Goal: Transaction & Acquisition: Purchase product/service

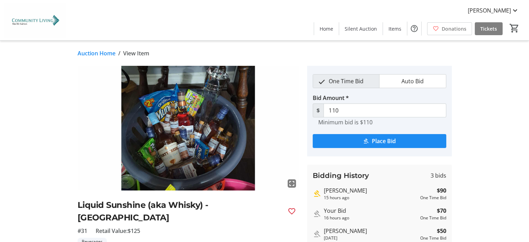
click at [83, 55] on link "Auction Home" at bounding box center [97, 53] width 38 height 8
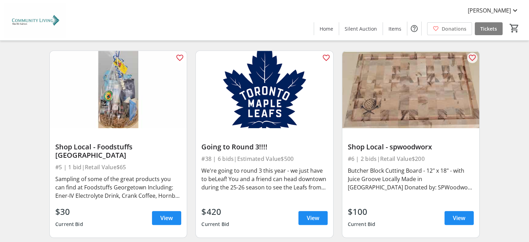
scroll to position [445, 0]
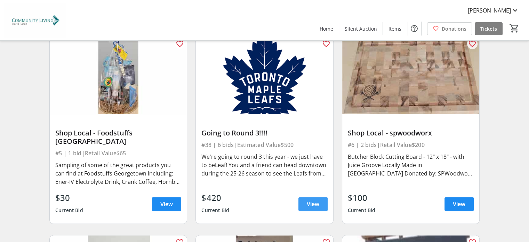
click at [313, 200] on span "View" at bounding box center [313, 204] width 13 height 8
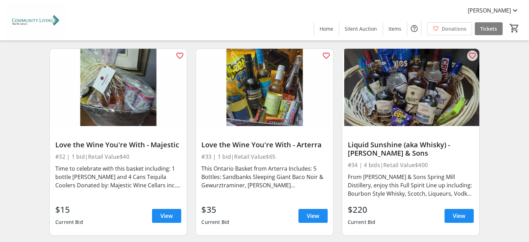
scroll to position [2364, 0]
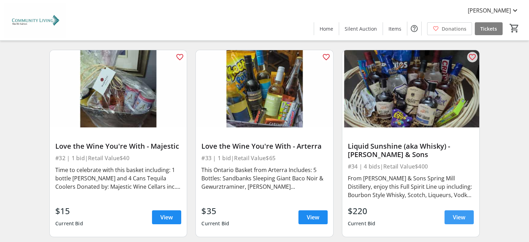
click at [460, 213] on span "View" at bounding box center [459, 217] width 13 height 8
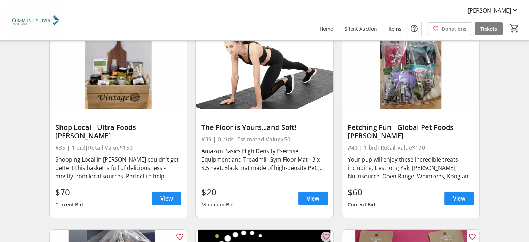
scroll to position [2581, 0]
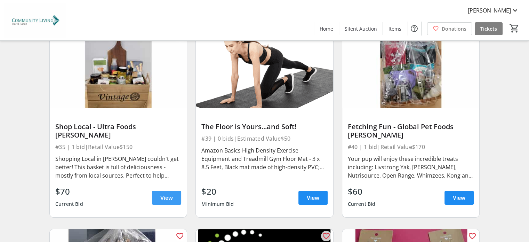
click at [161, 193] on span "View" at bounding box center [166, 197] width 13 height 8
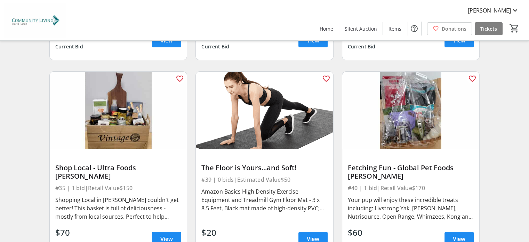
scroll to position [2540, 0]
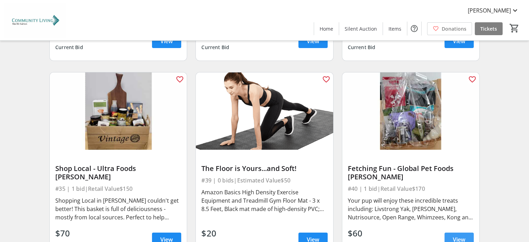
click at [459, 235] on span "View" at bounding box center [459, 239] width 13 height 8
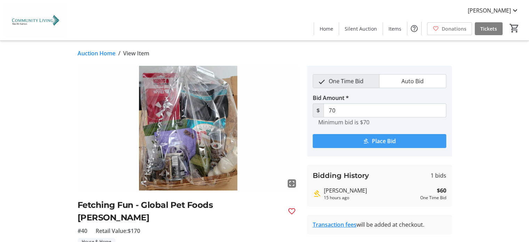
click at [367, 140] on mat-icon "submit" at bounding box center [366, 141] width 6 height 6
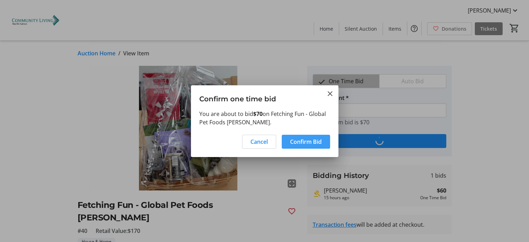
click at [297, 138] on span "Confirm Bid" at bounding box center [306, 141] width 32 height 8
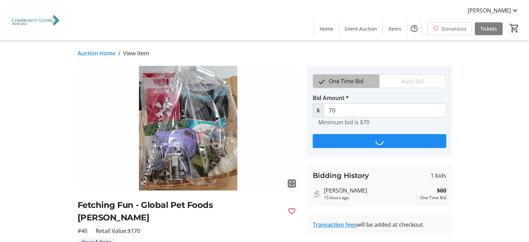
type input "80"
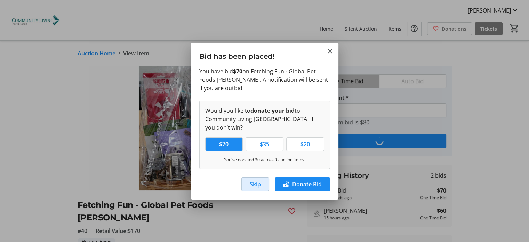
click at [259, 184] on span "Skip" at bounding box center [255, 184] width 11 height 8
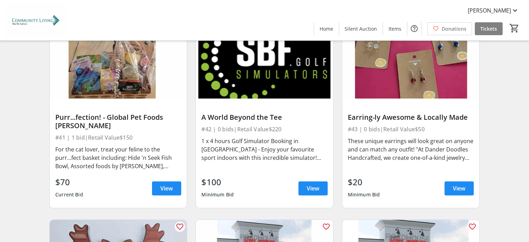
scroll to position [2790, 0]
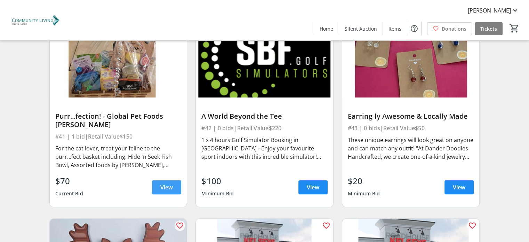
click at [172, 183] on span "View" at bounding box center [166, 187] width 13 height 8
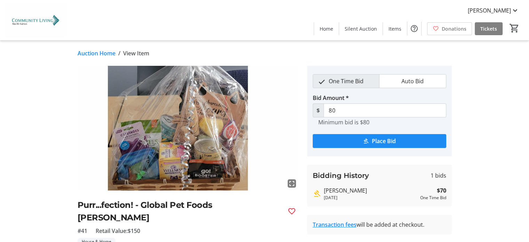
scroll to position [2790, 0]
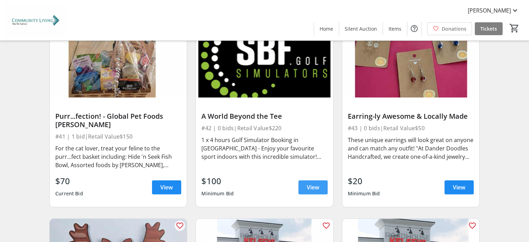
click at [313, 183] on span "View" at bounding box center [313, 187] width 13 height 8
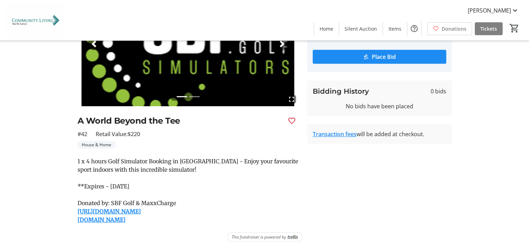
scroll to position [92, 0]
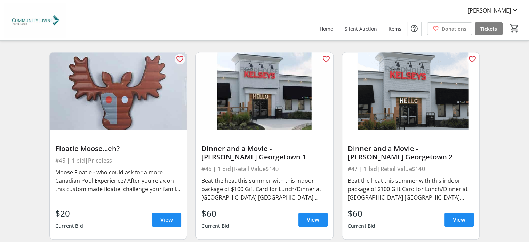
scroll to position [2957, 0]
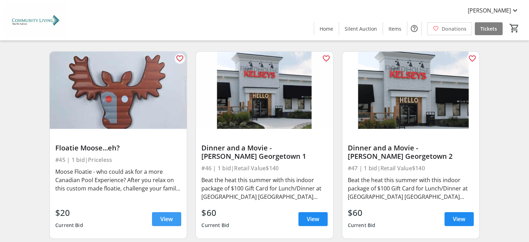
click at [163, 210] on span at bounding box center [166, 218] width 29 height 17
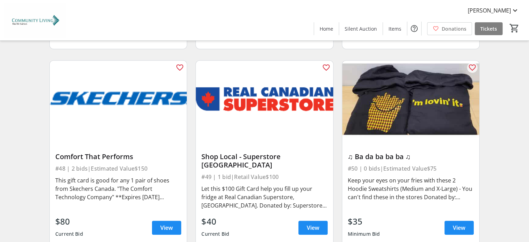
scroll to position [3165, 0]
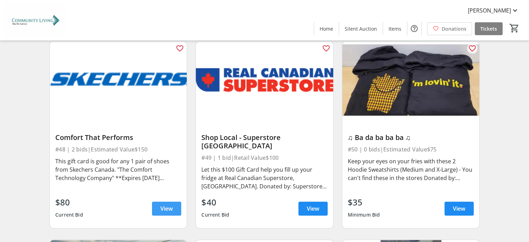
click at [171, 204] on span "View" at bounding box center [166, 208] width 13 height 8
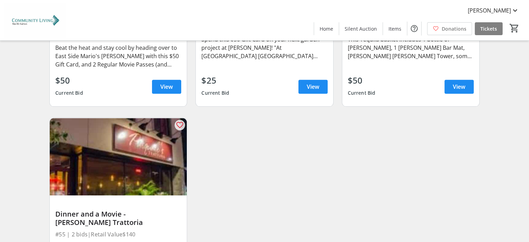
scroll to position [3551, 0]
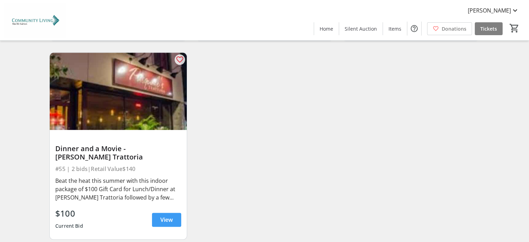
click at [171, 215] on span "View" at bounding box center [166, 219] width 13 height 8
